Goal: Navigation & Orientation: Find specific page/section

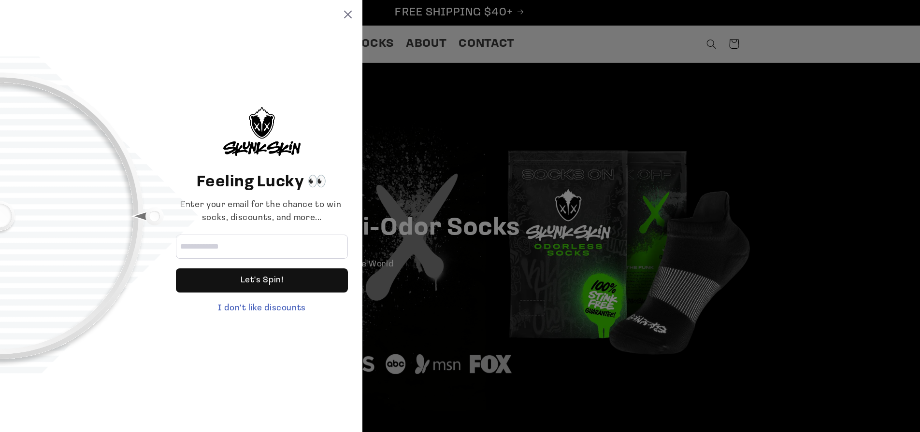
click at [461, 257] on div "Feeling Lucky 👀 Enter your email for the chance to win socks, discounts, and mo…" at bounding box center [460, 216] width 920 height 432
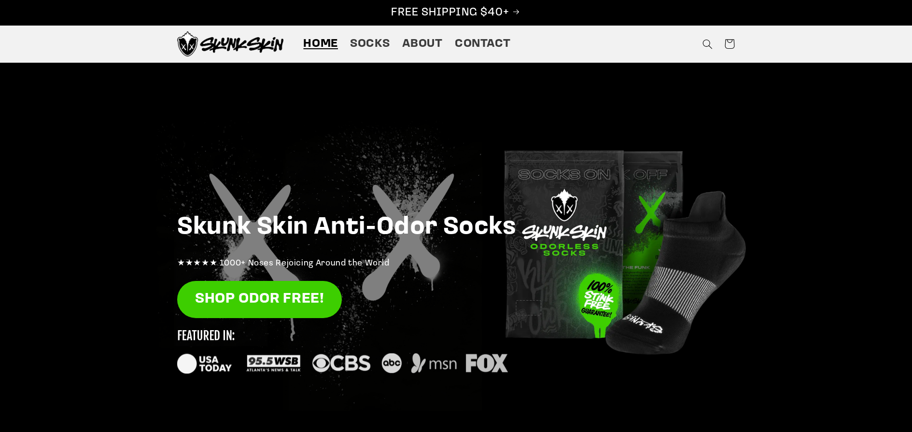
click at [488, 37] on span "Contact" at bounding box center [483, 44] width 56 height 15
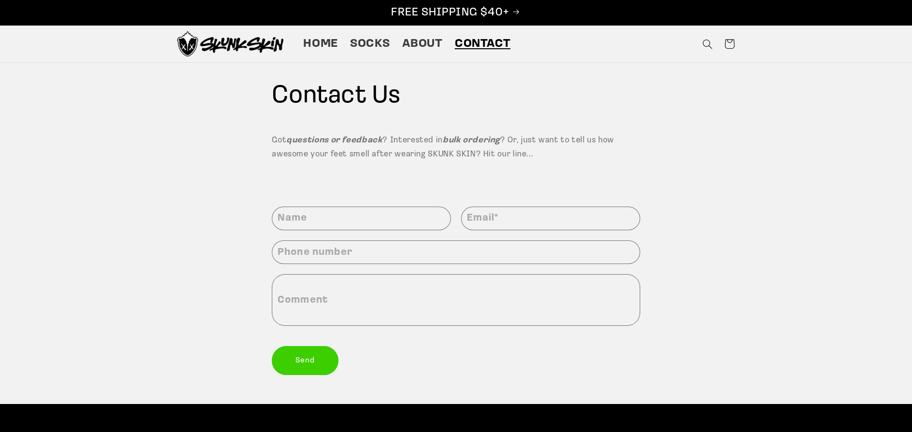
click at [427, 46] on span "About" at bounding box center [422, 44] width 41 height 15
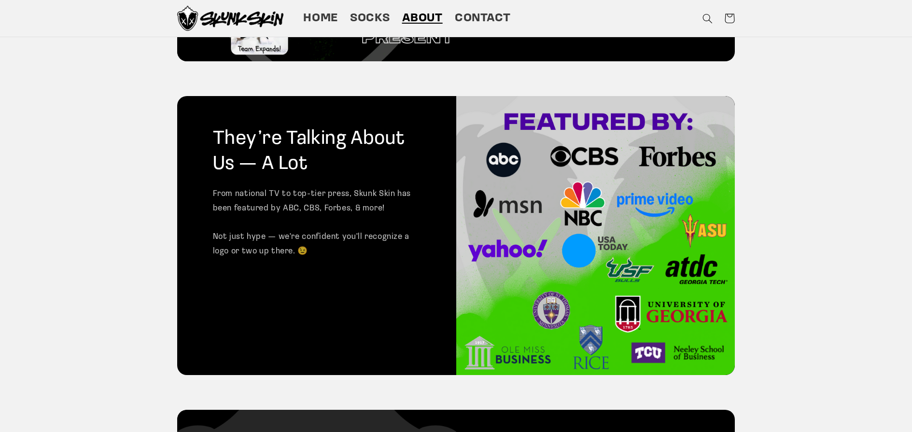
scroll to position [940, 0]
